Goal: Task Accomplishment & Management: Manage account settings

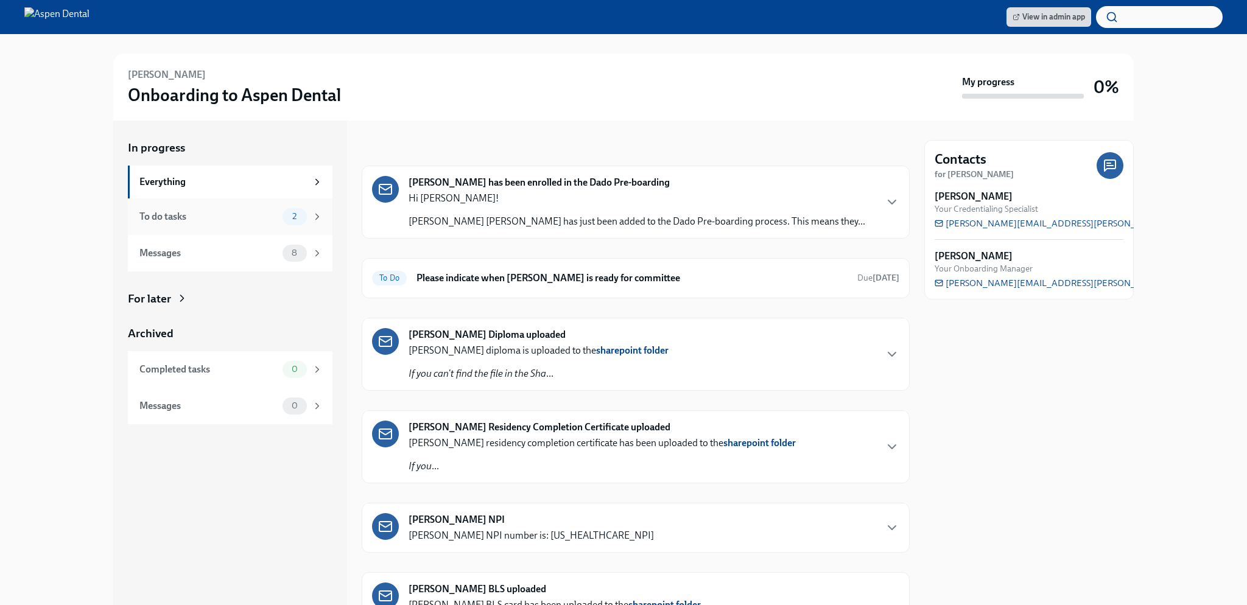
click at [238, 211] on div "To do tasks" at bounding box center [208, 216] width 138 height 13
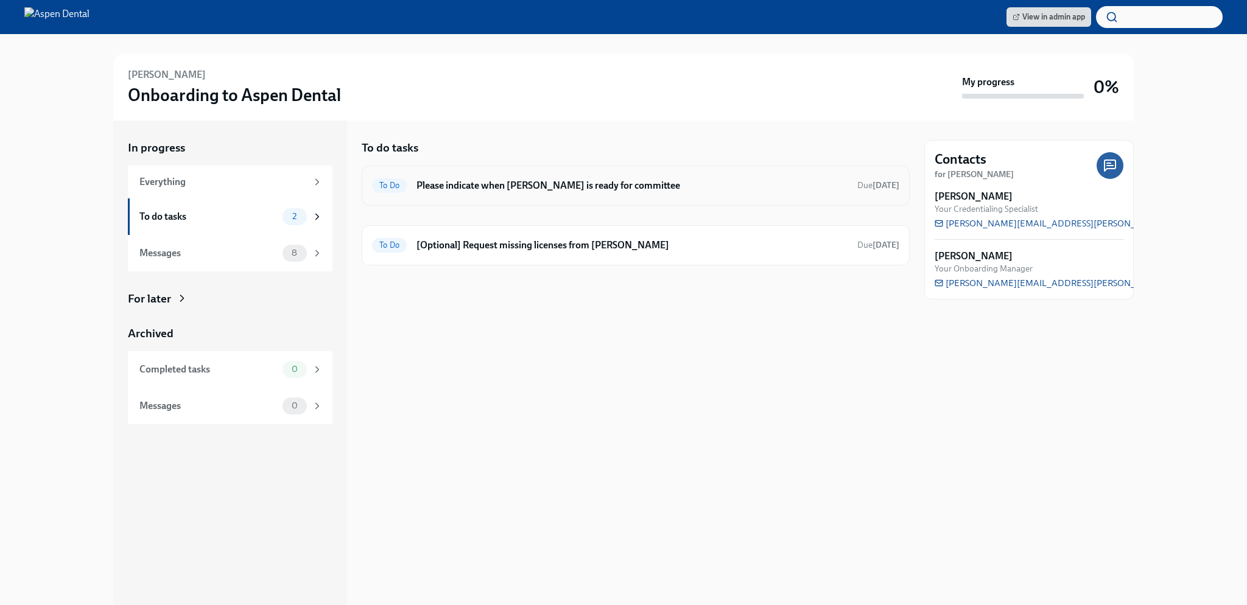
click at [616, 192] on div "To Do Please indicate when [PERSON_NAME] is ready for committee Due [DATE]" at bounding box center [635, 185] width 527 height 19
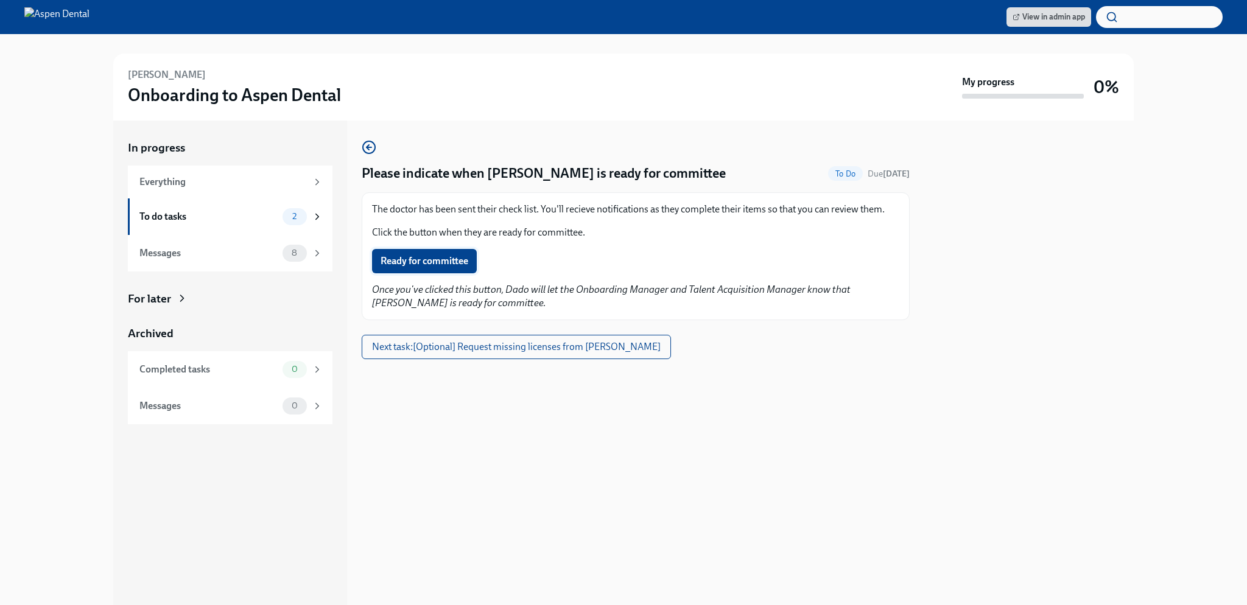
click at [403, 258] on span "Ready for committee" at bounding box center [425, 261] width 88 height 12
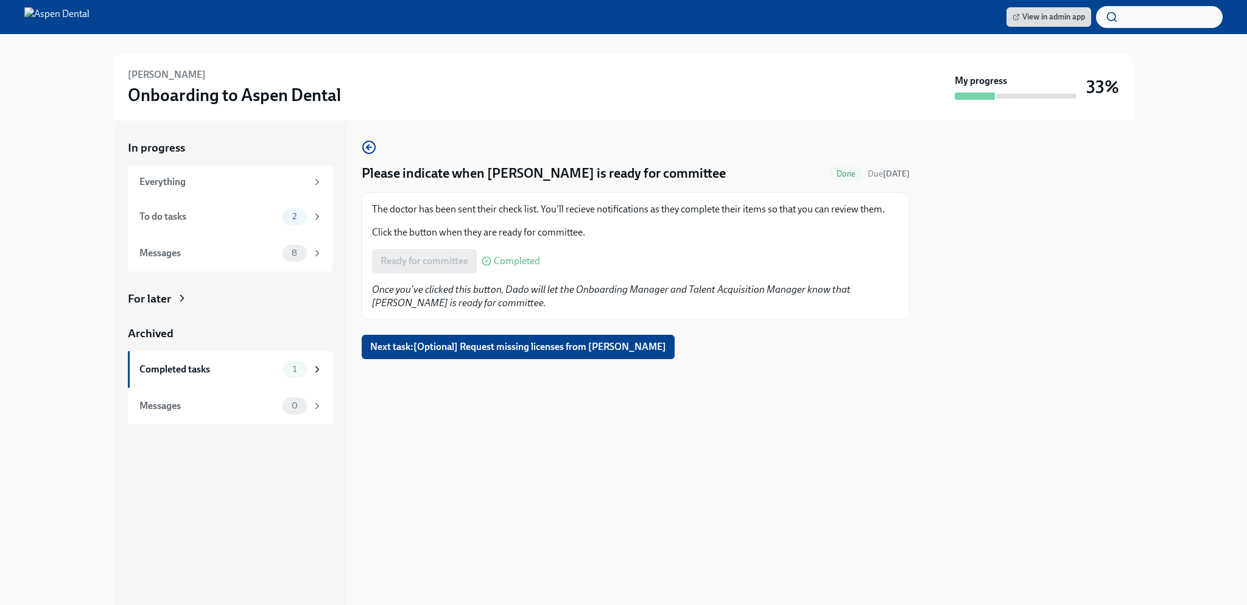
click at [261, 296] on div "For later" at bounding box center [230, 299] width 205 height 16
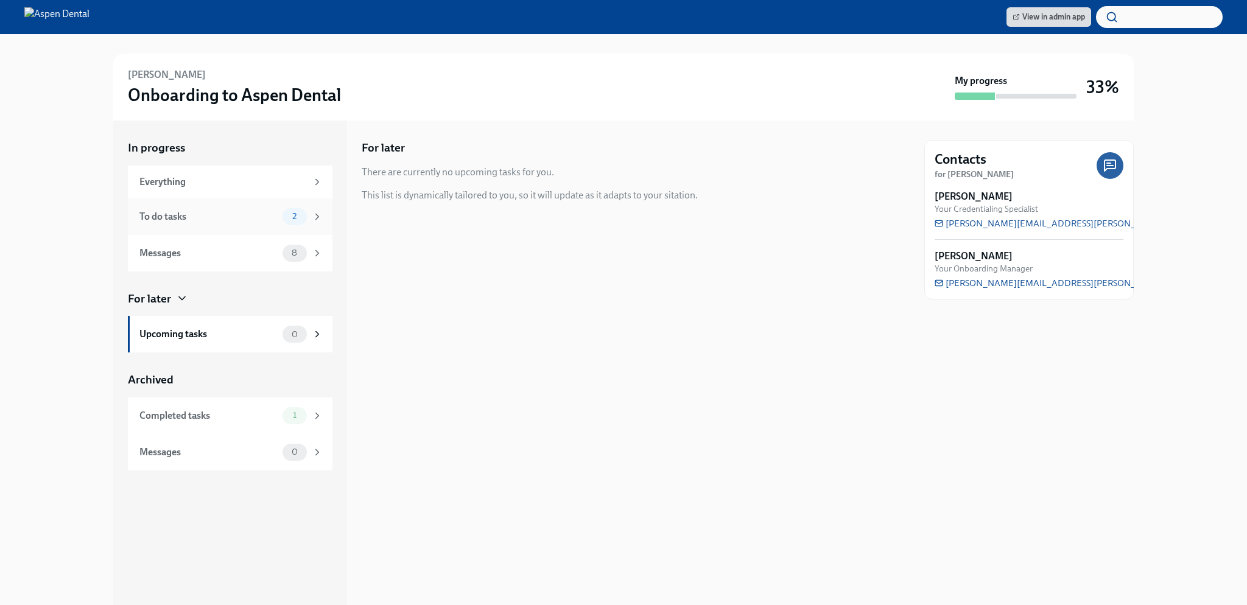
click at [284, 208] on div "To do tasks 2" at bounding box center [230, 217] width 205 height 37
